Goal: Task Accomplishment & Management: Use online tool/utility

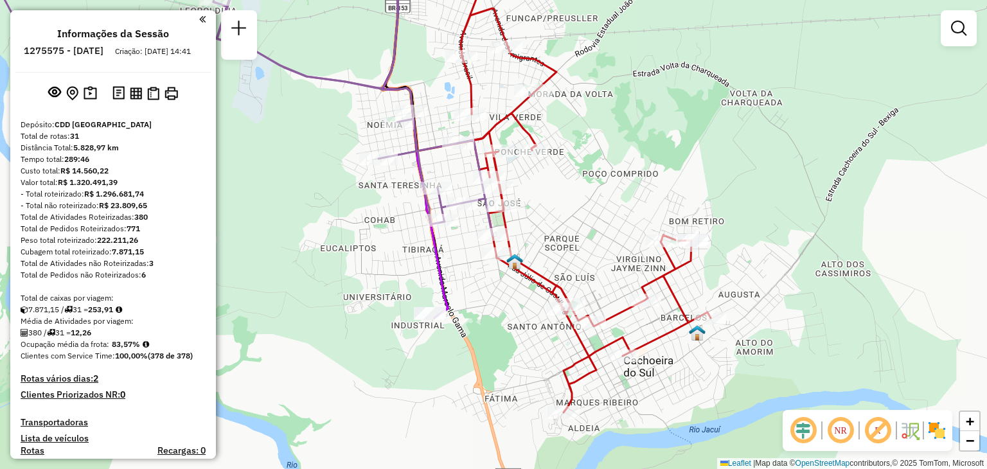
scroll to position [2495, 0]
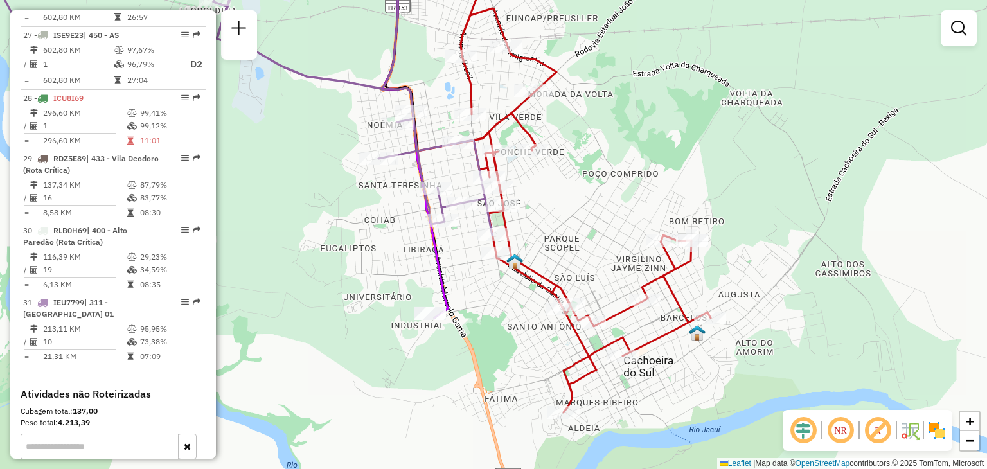
click at [345, 280] on div "Janela de atendimento Grade de atendimento Capacidade Transportadoras Veículos …" at bounding box center [493, 234] width 987 height 469
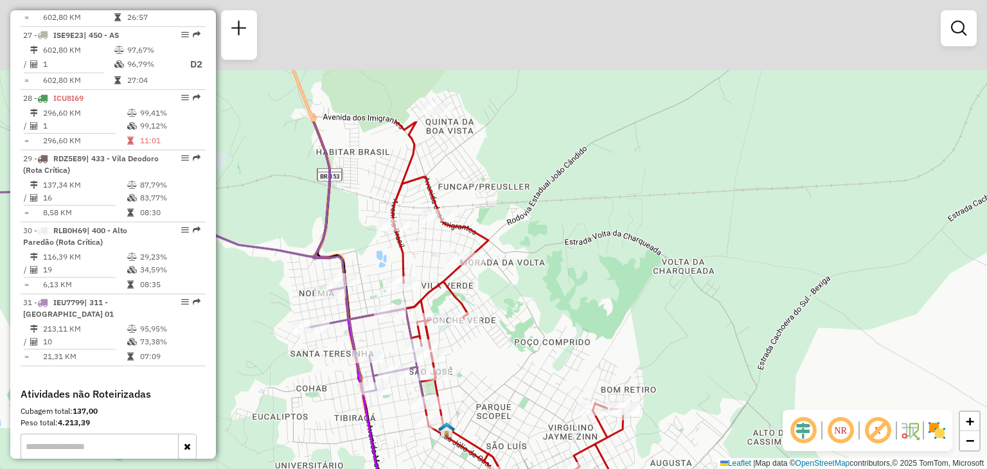
drag, startPoint x: 693, startPoint y: 100, endPoint x: 609, endPoint y: 253, distance: 174.0
click at [611, 252] on div "Janela de atendimento Grade de atendimento Capacidade Transportadoras Veículos …" at bounding box center [493, 234] width 987 height 469
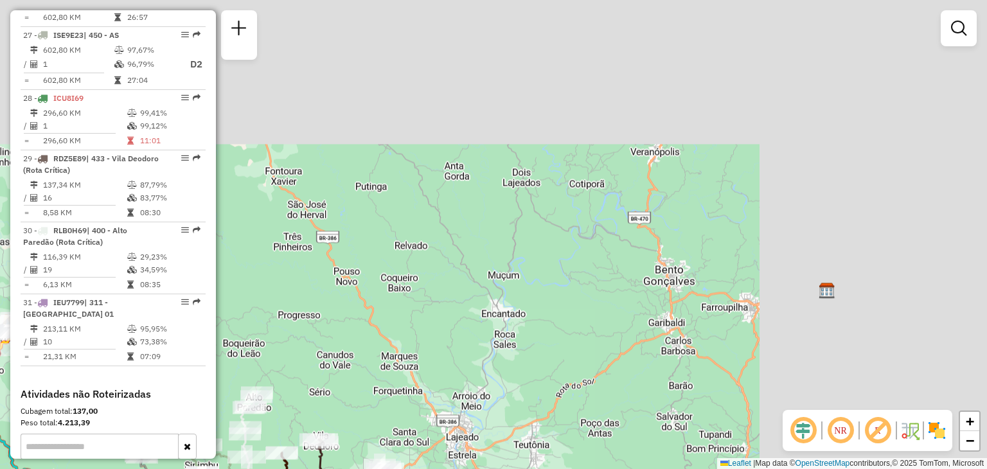
drag, startPoint x: 755, startPoint y: 124, endPoint x: 450, endPoint y: 368, distance: 389.9
click at [447, 373] on div "Janela de atendimento Grade de atendimento Capacidade Transportadoras Veículos …" at bounding box center [493, 234] width 987 height 469
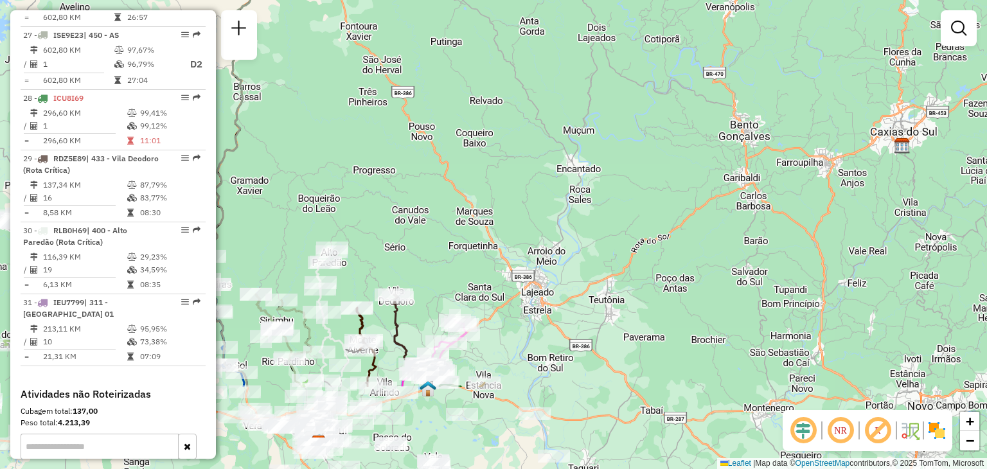
drag, startPoint x: 528, startPoint y: 303, endPoint x: 569, endPoint y: 191, distance: 118.5
click at [603, 151] on div "Janela de atendimento Grade de atendimento Capacidade Transportadoras Veículos …" at bounding box center [493, 234] width 987 height 469
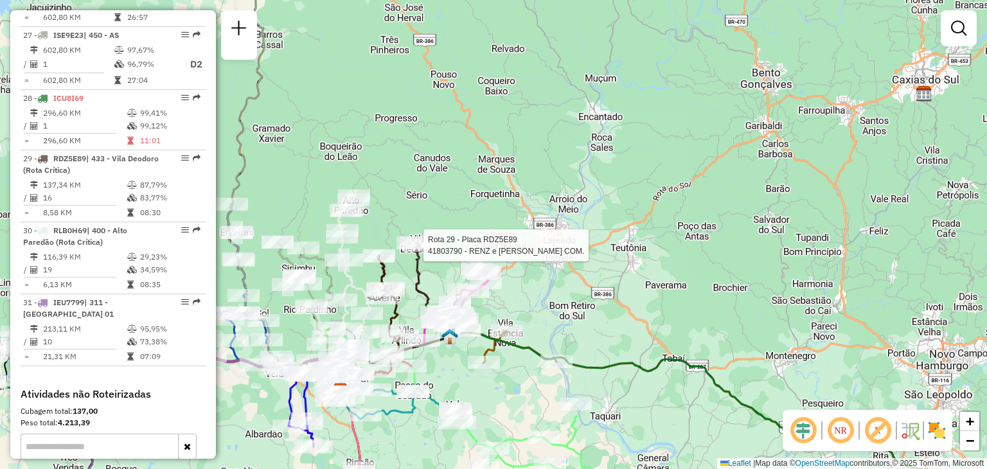
select select "**********"
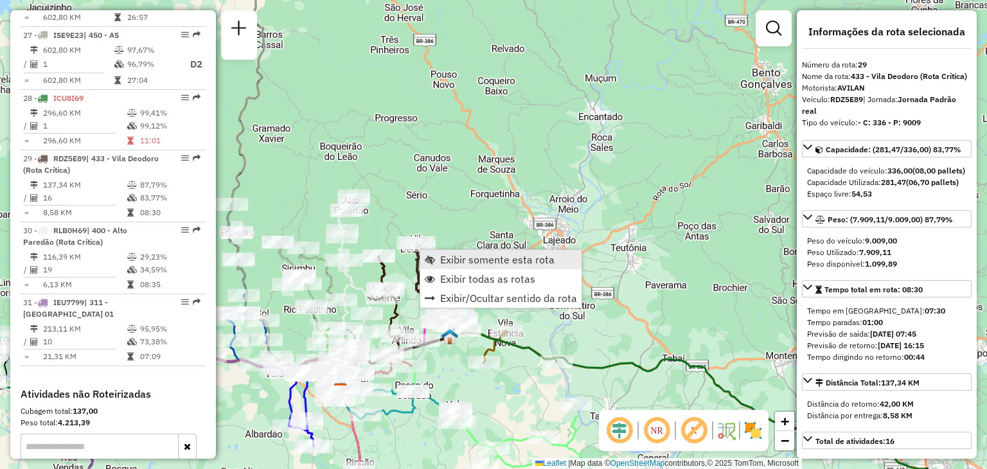
click at [434, 258] on span "Exibir somente esta rota" at bounding box center [430, 259] width 10 height 10
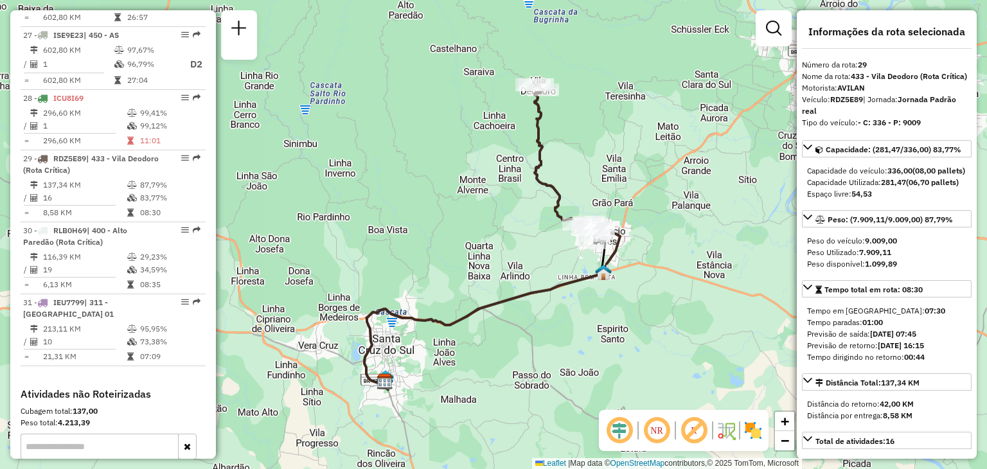
drag, startPoint x: 499, startPoint y: 129, endPoint x: 484, endPoint y: 163, distance: 37.5
click at [484, 163] on div "Janela de atendimento Grade de atendimento Capacidade Transportadoras Veículos …" at bounding box center [493, 234] width 987 height 469
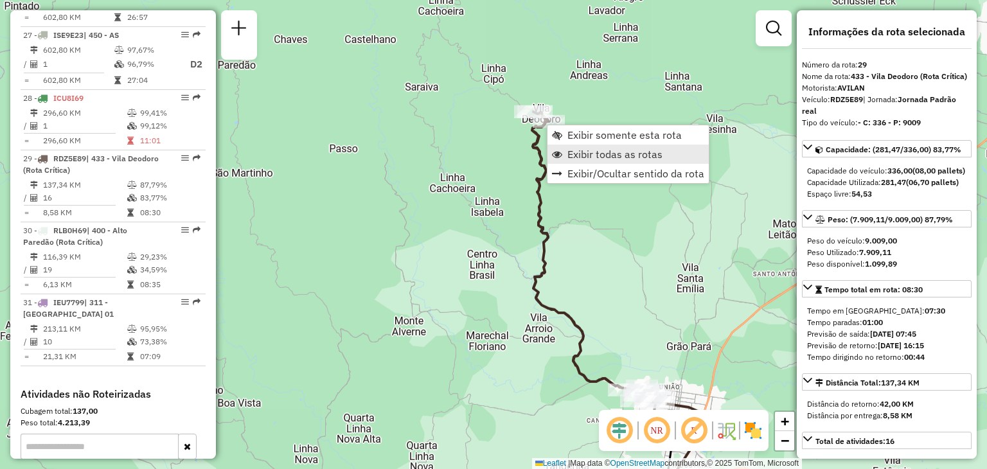
click at [569, 154] on span "Exibir todas as rotas" at bounding box center [614, 154] width 95 height 10
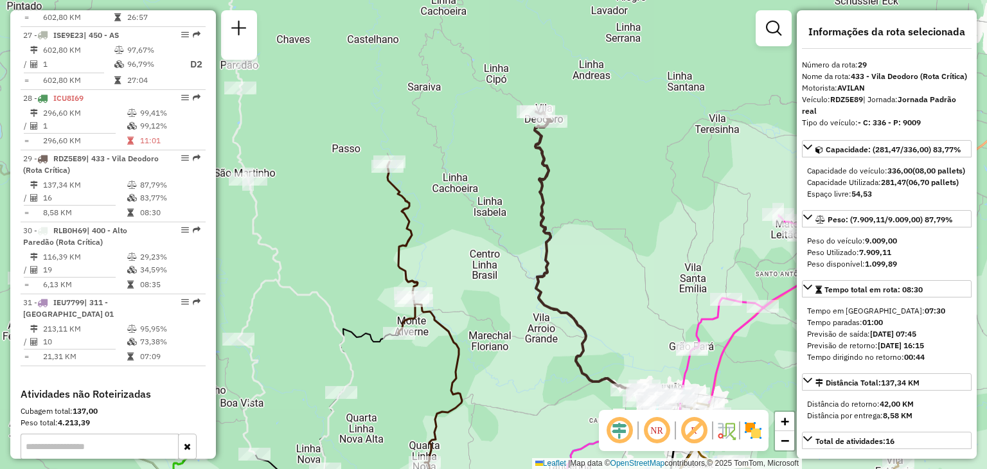
drag, startPoint x: 425, startPoint y: 208, endPoint x: 447, endPoint y: 211, distance: 22.2
click at [448, 211] on div "Janela de atendimento Grade de atendimento Capacidade Transportadoras Veículos …" at bounding box center [493, 234] width 987 height 469
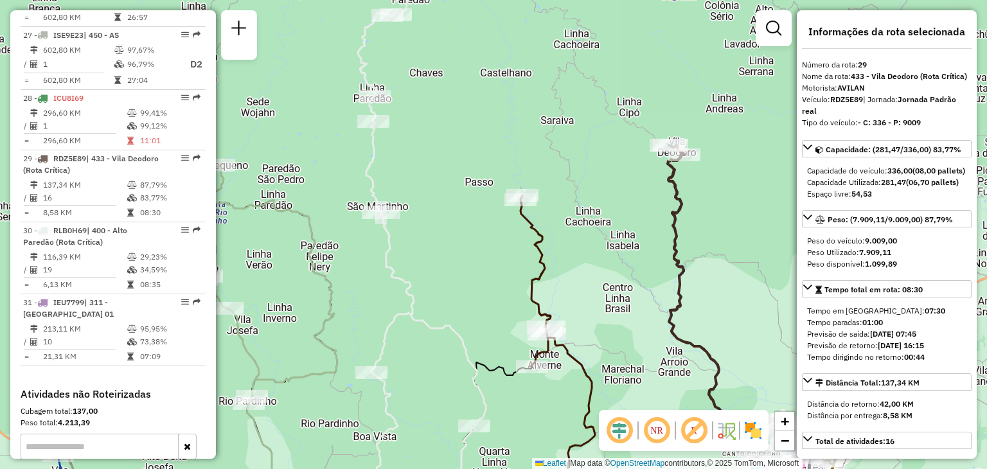
drag, startPoint x: 470, startPoint y: 296, endPoint x: 526, endPoint y: 310, distance: 57.5
click at [526, 310] on div "Janela de atendimento Grade de atendimento Capacidade Transportadoras Veículos …" at bounding box center [493, 234] width 987 height 469
